Goal: Contribute content: Add original content to the website for others to see

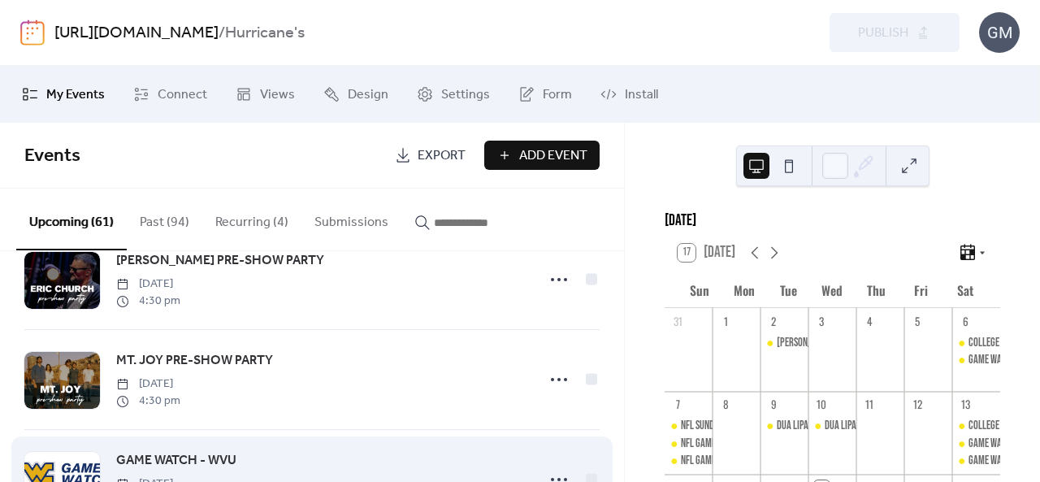
scroll to position [325, 0]
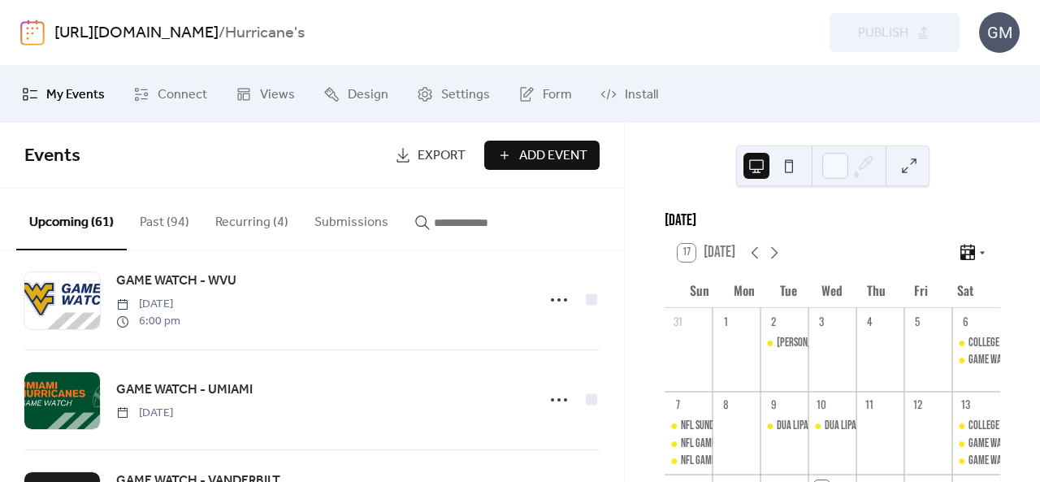
click at [19, 32] on div "[URL][DOMAIN_NAME] / Hurricane's Preview Publish GM" at bounding box center [520, 33] width 1040 height 66
click at [25, 34] on img at bounding box center [32, 32] width 24 height 26
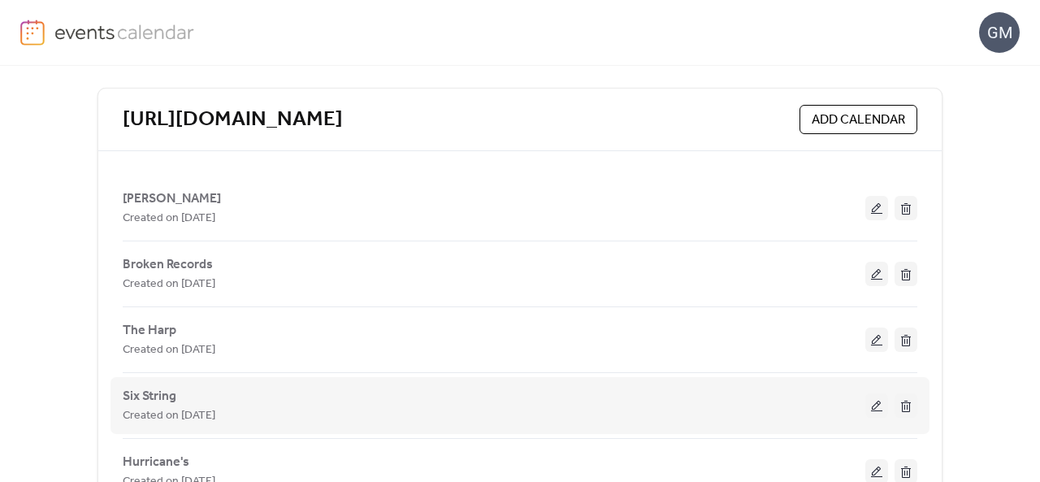
scroll to position [385, 0]
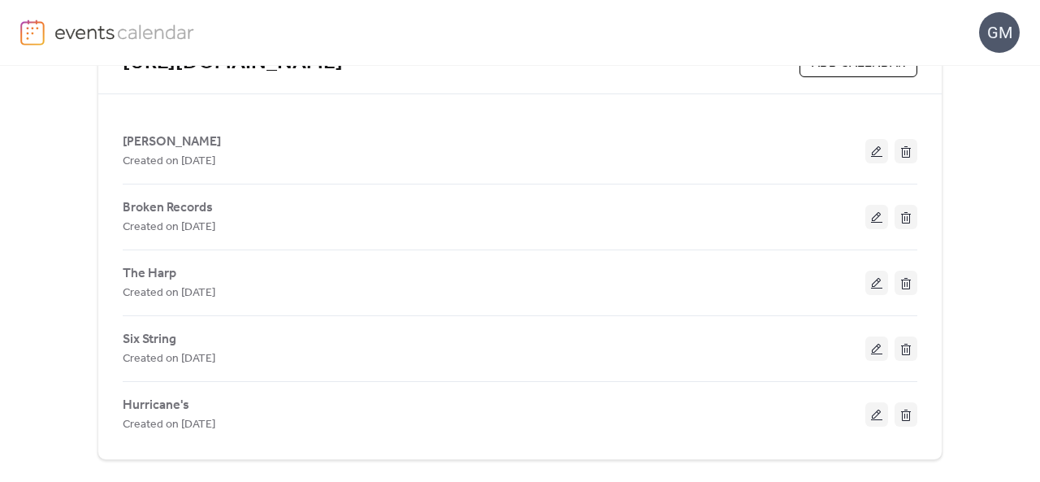
click at [872, 347] on button at bounding box center [876, 348] width 23 height 24
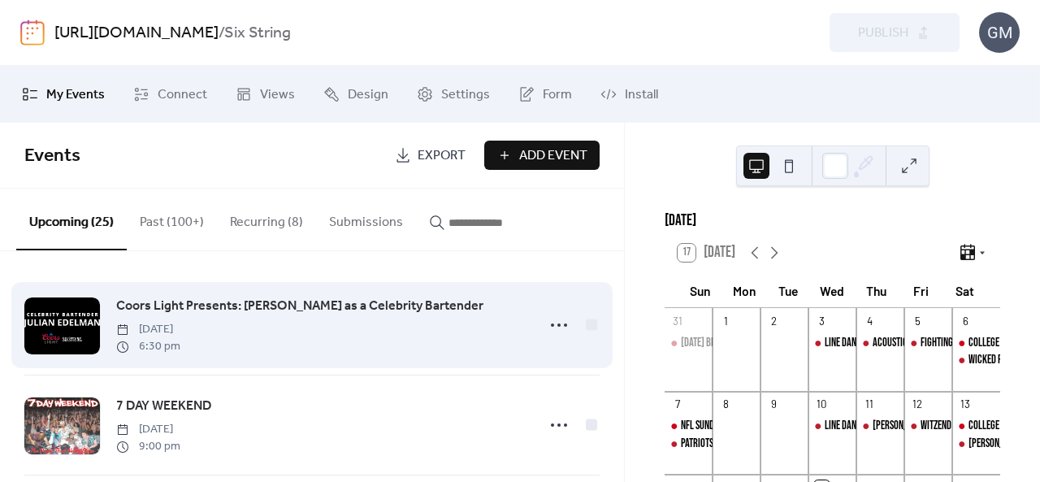
click at [372, 301] on span "Coors Light Presents: [PERSON_NAME] as a Celebrity Bartender" at bounding box center [299, 305] width 367 height 19
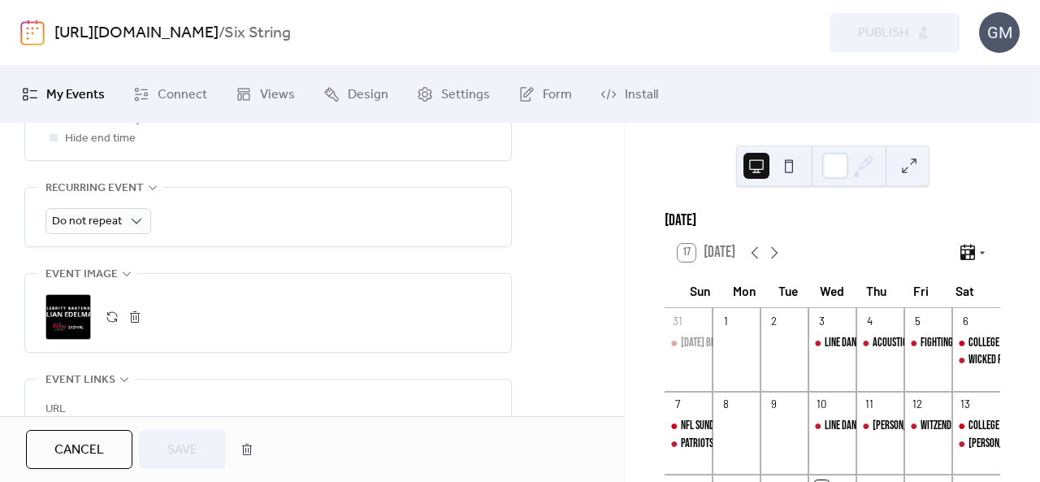
scroll to position [731, 0]
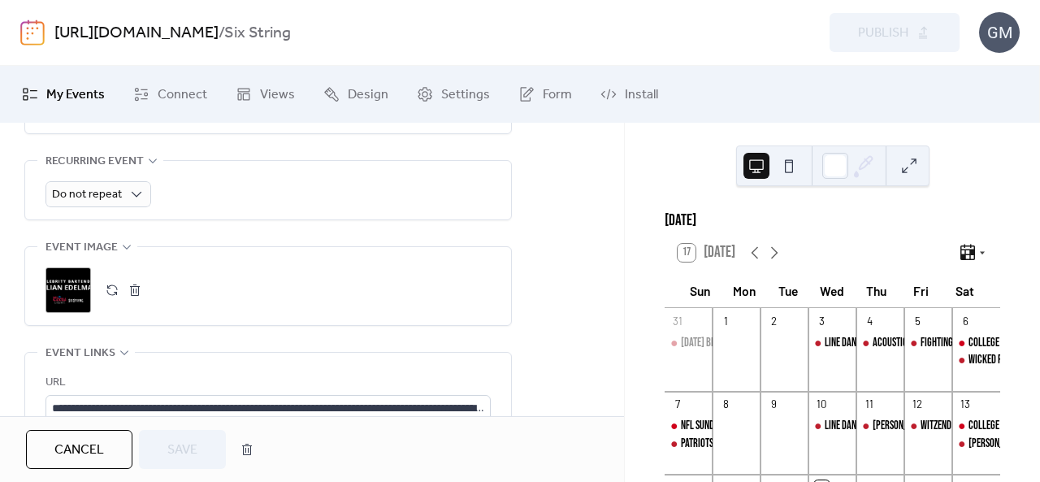
click at [135, 295] on button "button" at bounding box center [134, 290] width 23 height 23
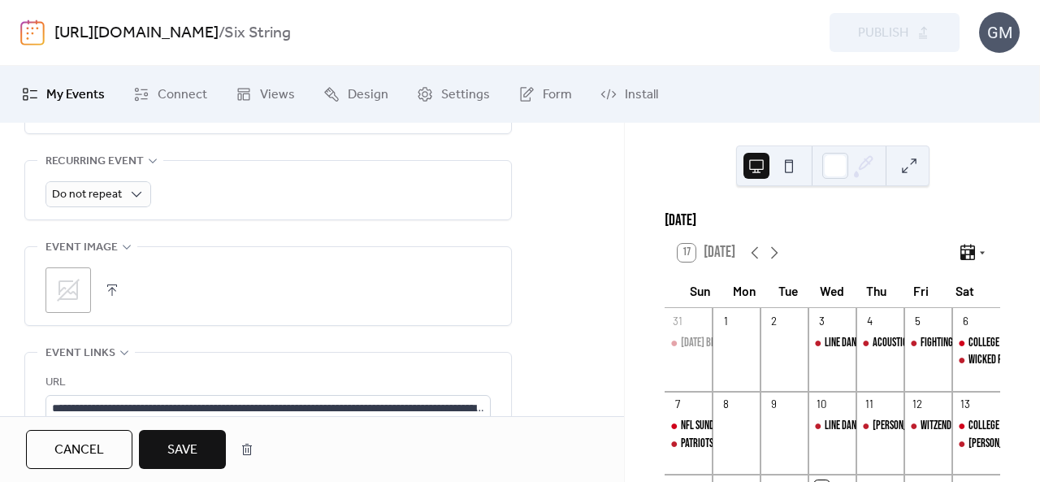
click at [72, 288] on icon at bounding box center [68, 290] width 23 height 23
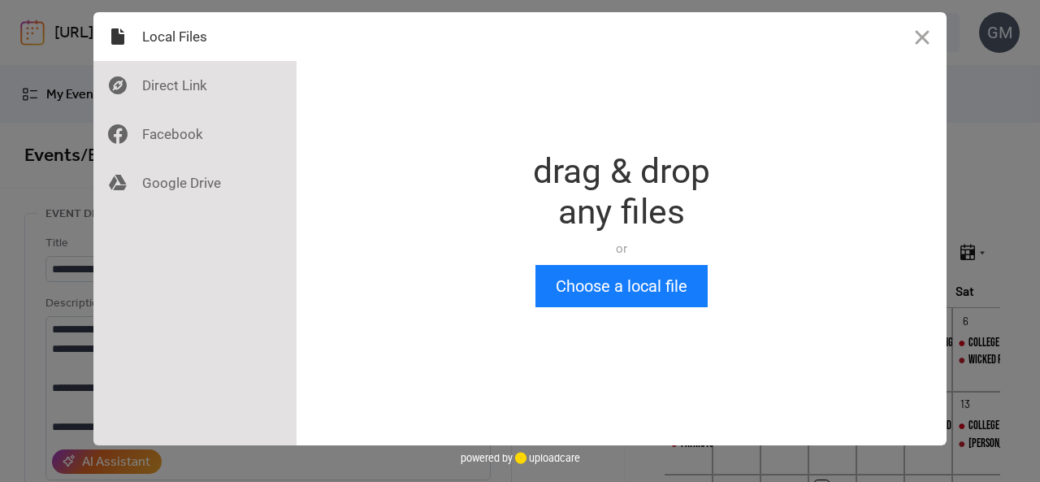
scroll to position [0, 0]
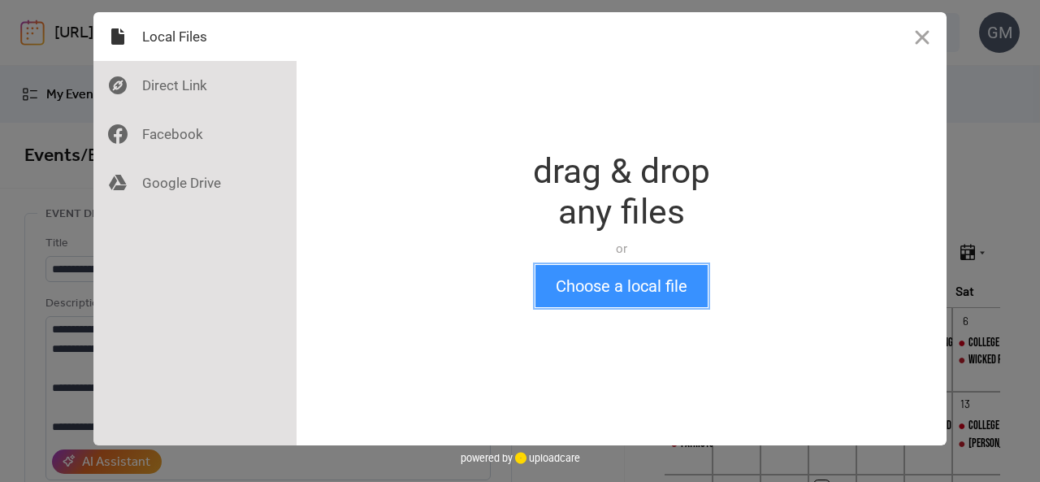
click at [594, 296] on button "Choose a local file" at bounding box center [621, 286] width 172 height 42
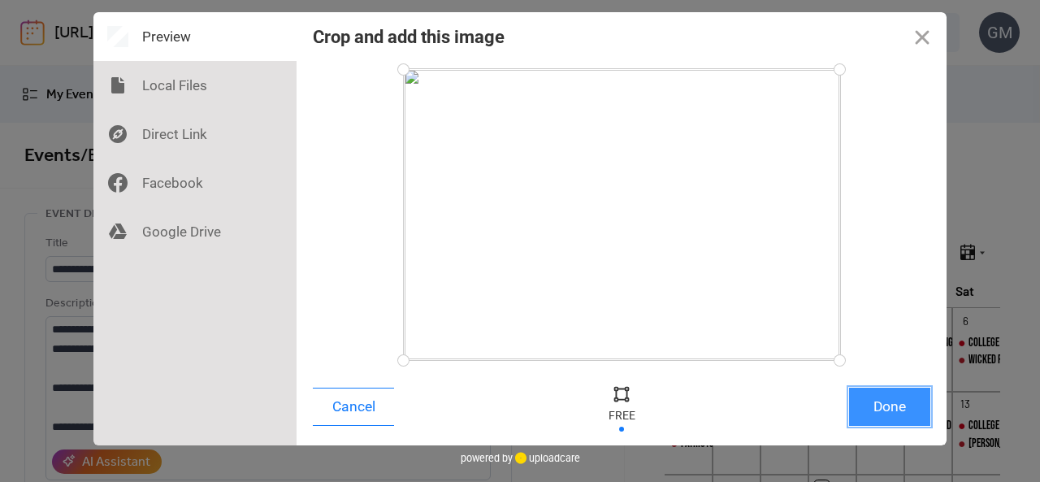
click at [901, 417] on button "Done" at bounding box center [889, 406] width 81 height 38
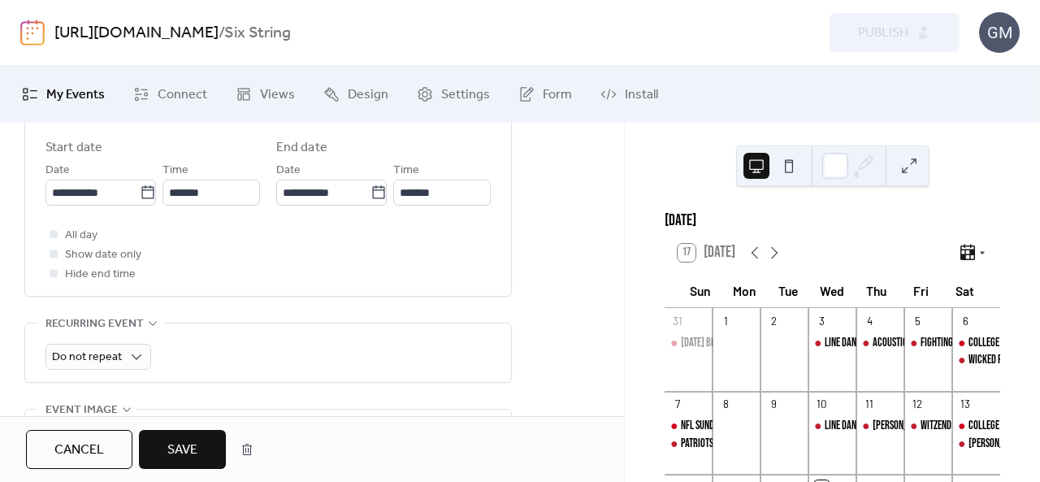
scroll to position [731, 0]
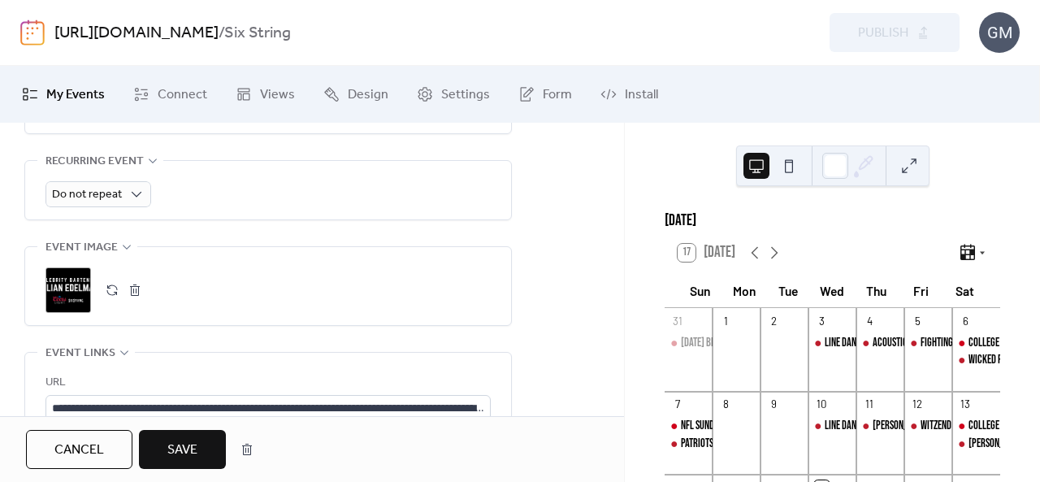
click at [187, 440] on span "Save" at bounding box center [182, 449] width 30 height 19
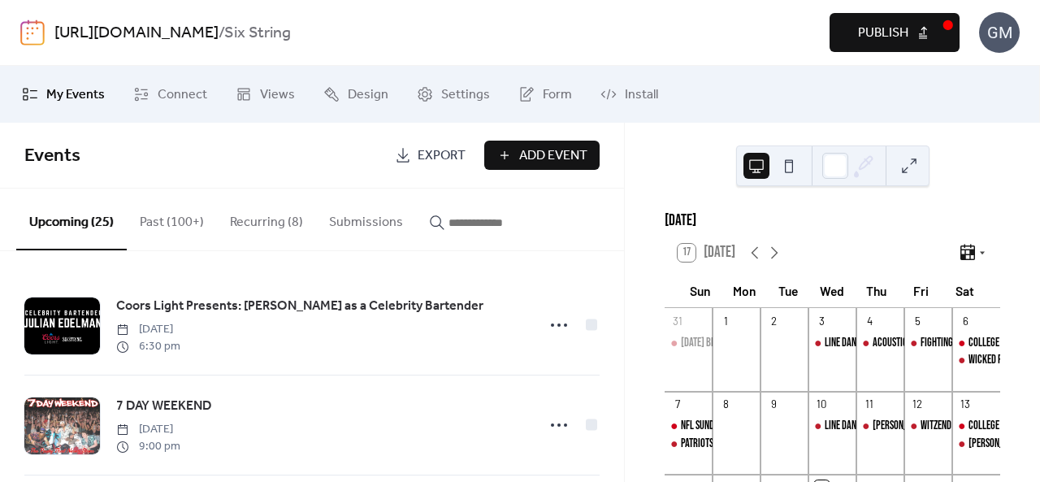
click at [863, 35] on span "Publish" at bounding box center [883, 33] width 50 height 19
